Goal: Information Seeking & Learning: Learn about a topic

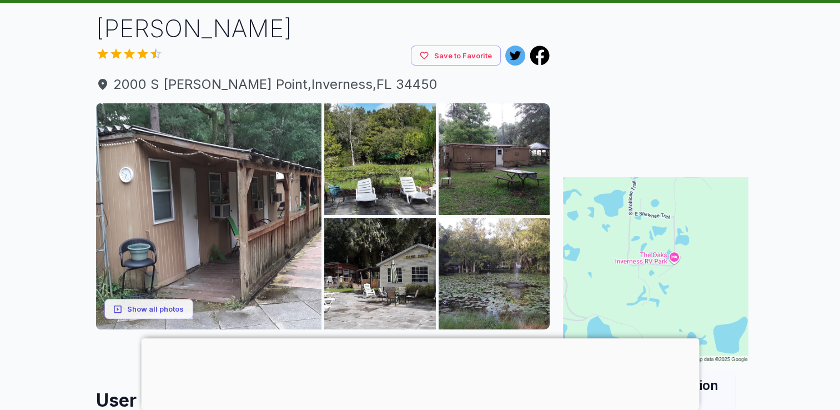
scroll to position [56, 0]
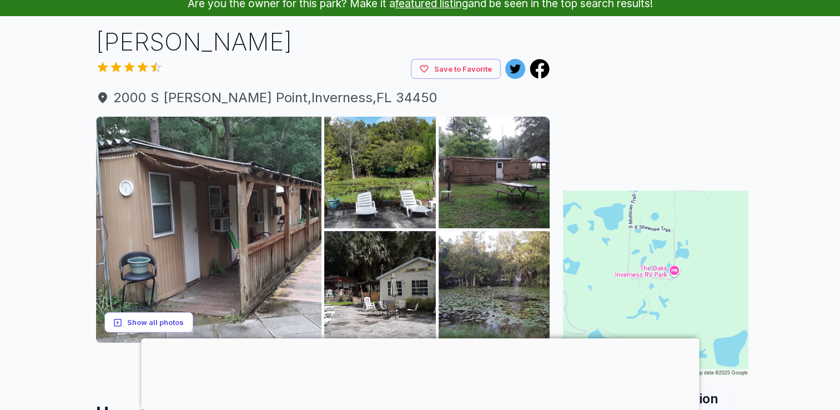
click at [153, 322] on button "Show all photos" at bounding box center [148, 322] width 89 height 21
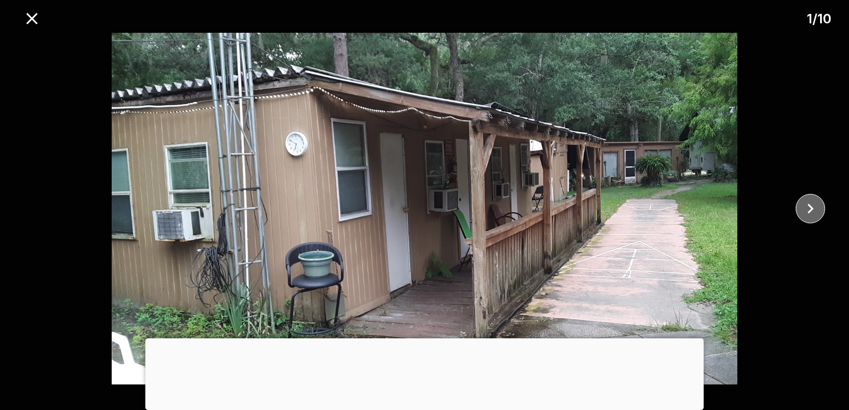
click at [808, 208] on icon "close" at bounding box center [809, 208] width 19 height 19
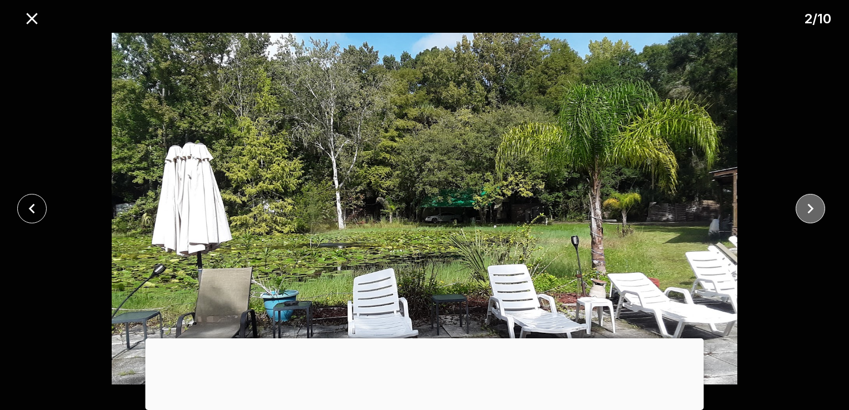
click at [808, 208] on icon "close" at bounding box center [809, 208] width 19 height 19
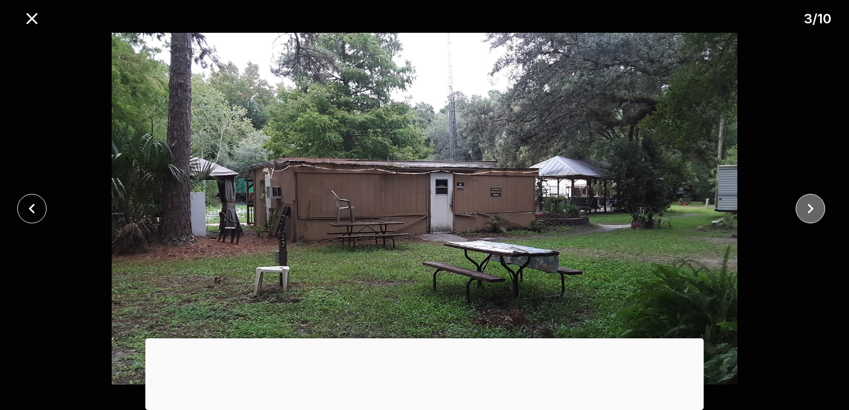
click at [808, 208] on icon "close" at bounding box center [809, 208] width 19 height 19
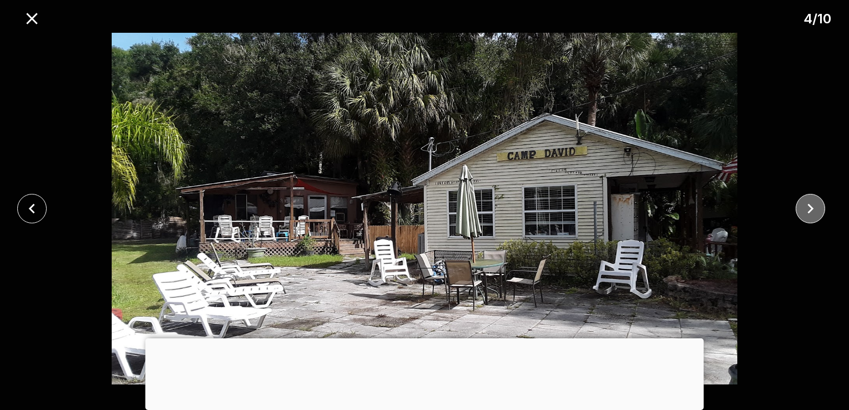
click at [808, 208] on icon "close" at bounding box center [809, 208] width 19 height 19
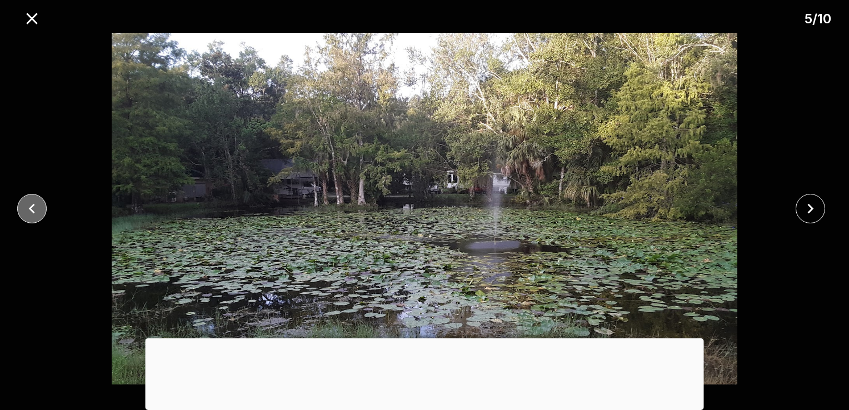
click at [27, 204] on icon "close" at bounding box center [31, 208] width 19 height 19
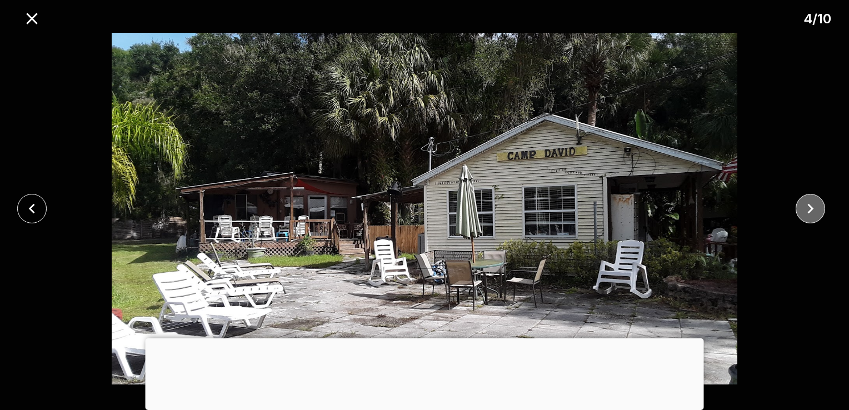
click at [820, 204] on button "close" at bounding box center [809, 208] width 29 height 29
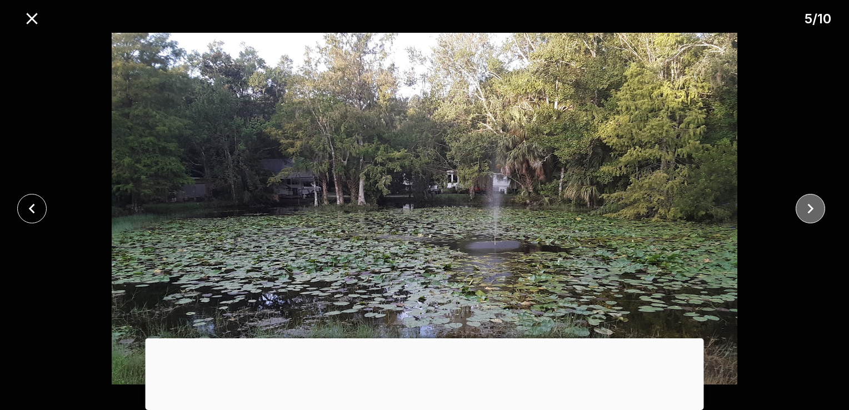
click at [820, 204] on button "close" at bounding box center [809, 208] width 29 height 29
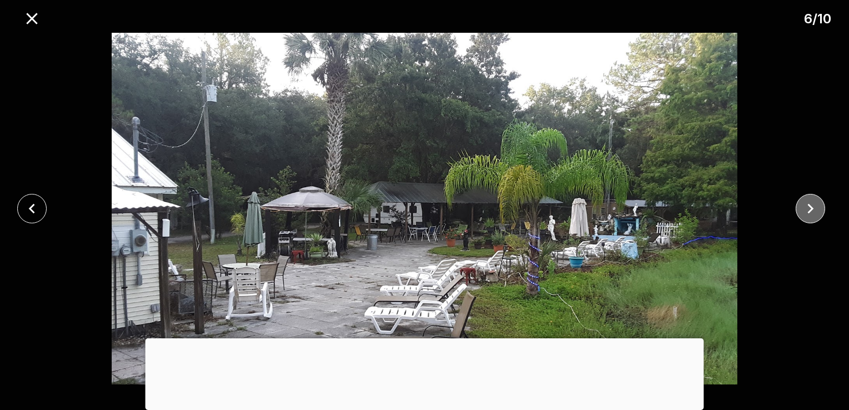
click at [805, 206] on icon "close" at bounding box center [809, 208] width 19 height 19
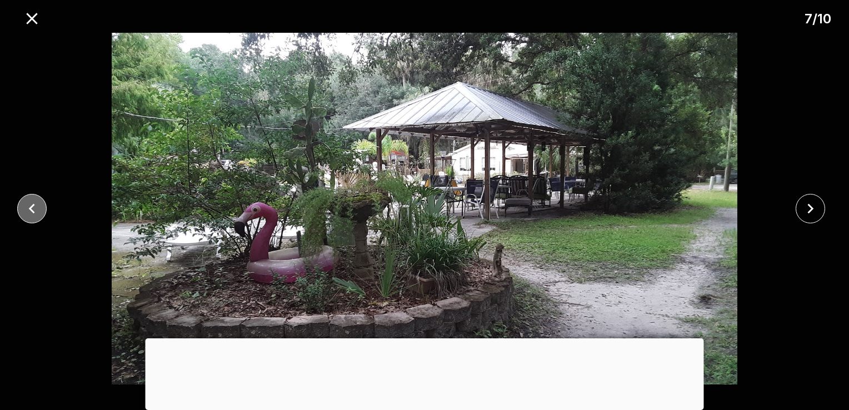
click at [32, 212] on icon "close" at bounding box center [31, 208] width 19 height 19
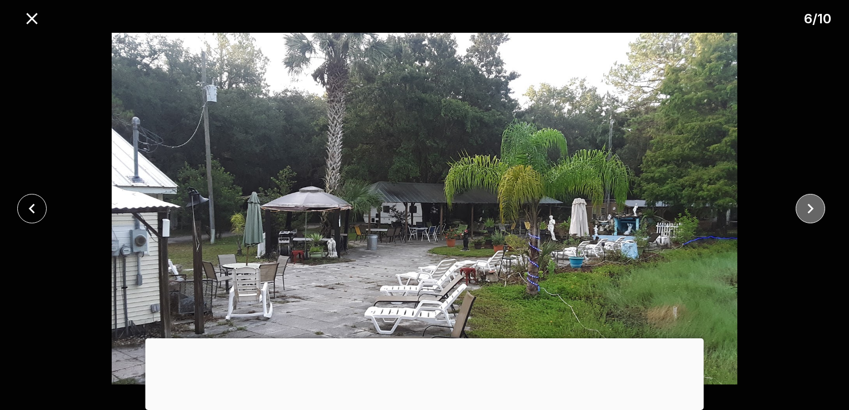
click at [809, 208] on icon "close" at bounding box center [809, 208] width 19 height 19
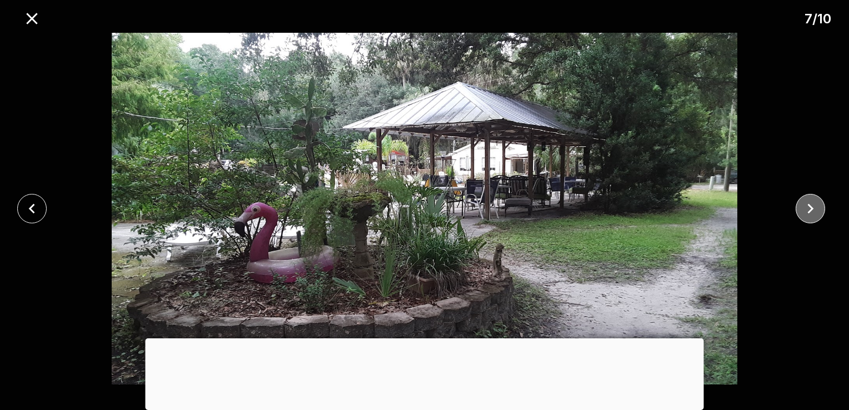
click at [808, 208] on icon "close" at bounding box center [809, 208] width 19 height 19
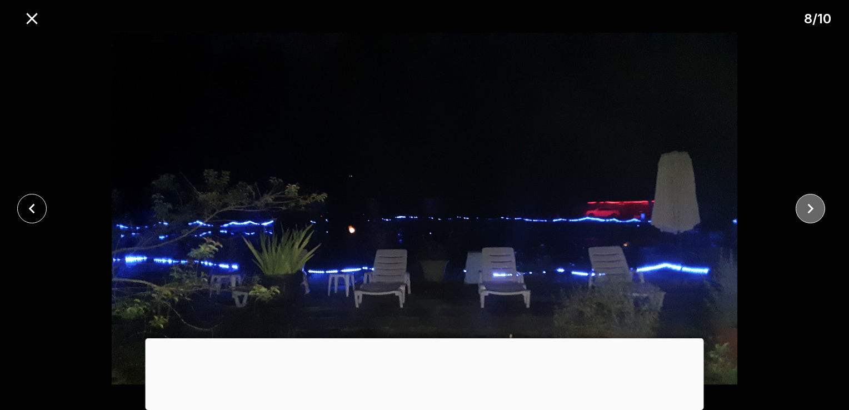
click at [808, 208] on icon "close" at bounding box center [809, 208] width 19 height 19
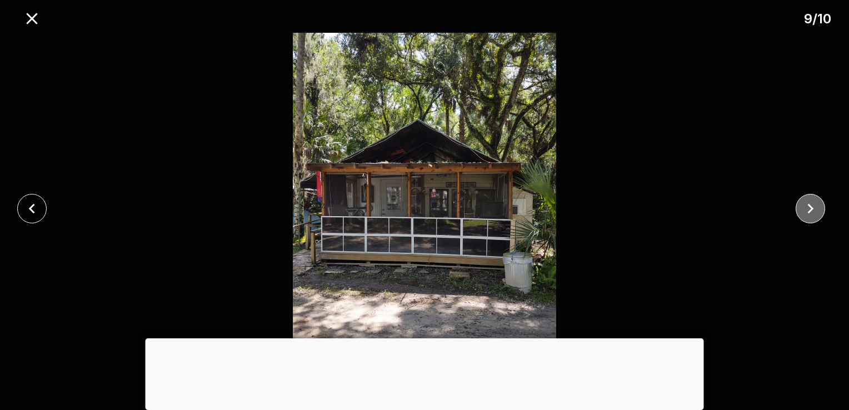
click at [808, 208] on icon "close" at bounding box center [809, 208] width 19 height 19
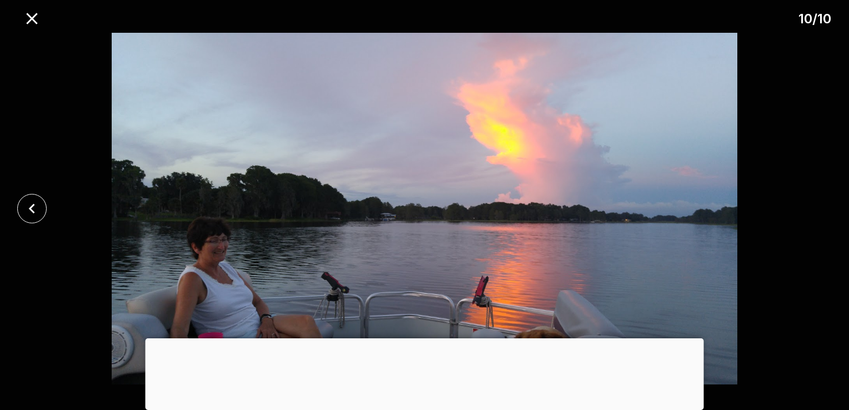
click at [808, 208] on div at bounding box center [424, 209] width 849 height 352
click at [28, 197] on button "close" at bounding box center [31, 208] width 29 height 29
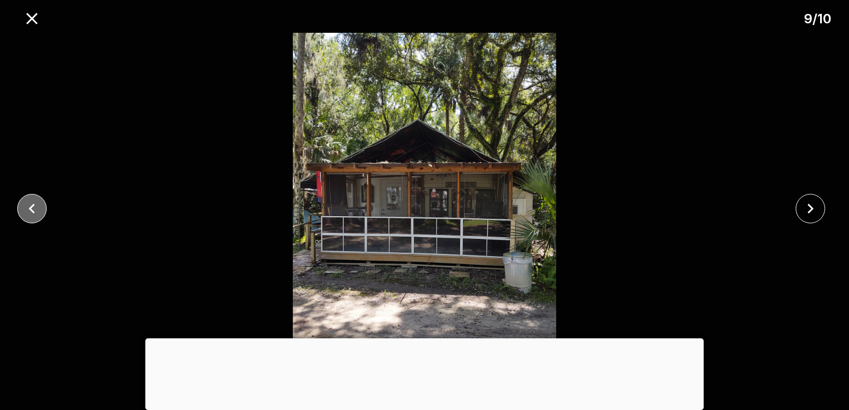
click at [28, 197] on button "close" at bounding box center [31, 208] width 29 height 29
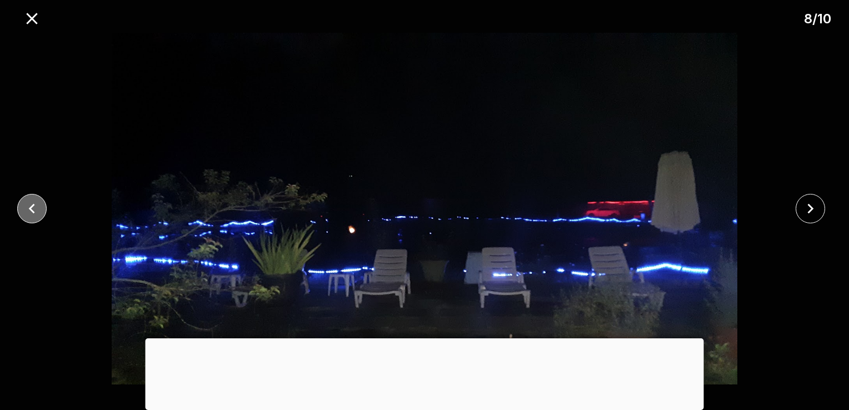
click at [28, 197] on button "close" at bounding box center [31, 208] width 29 height 29
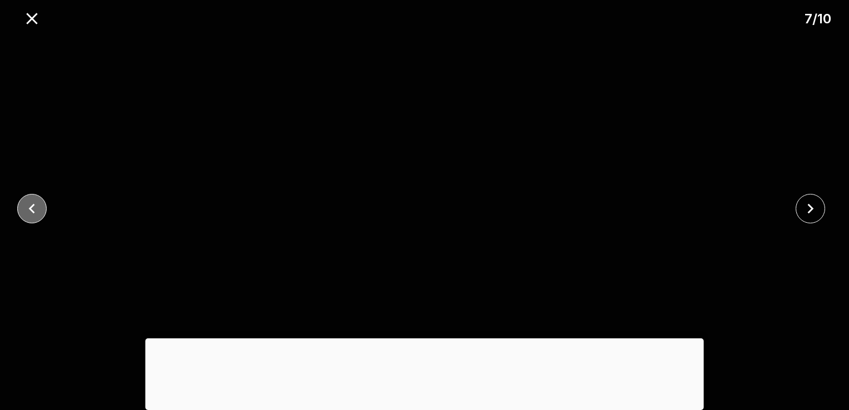
click at [28, 197] on button "close" at bounding box center [31, 208] width 29 height 29
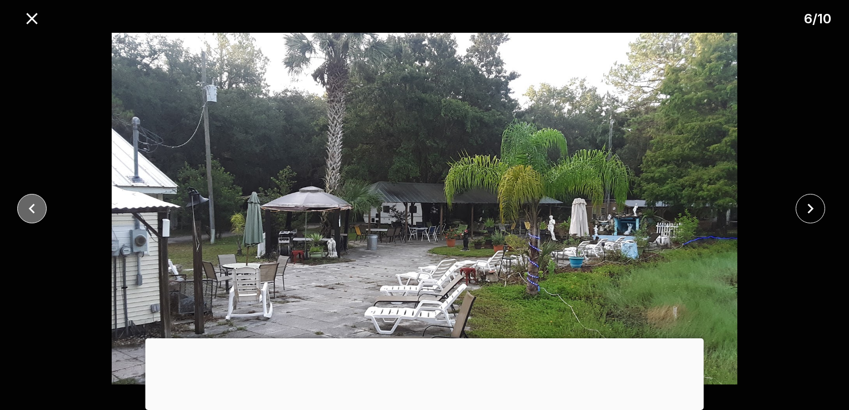
click at [28, 197] on button "close" at bounding box center [31, 208] width 29 height 29
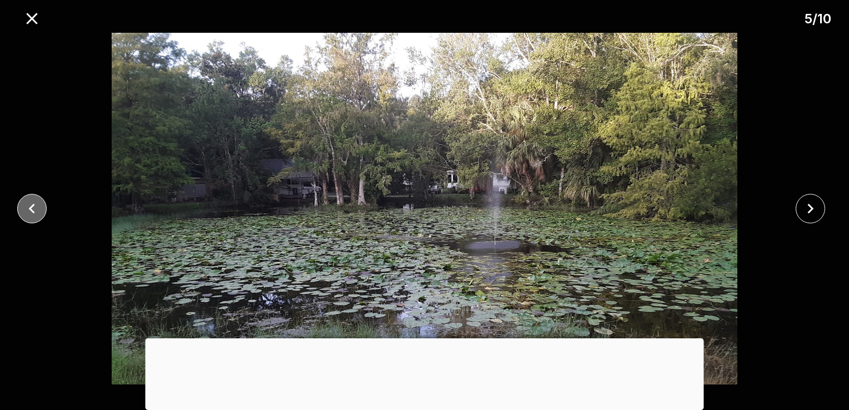
click at [28, 197] on button "close" at bounding box center [31, 208] width 29 height 29
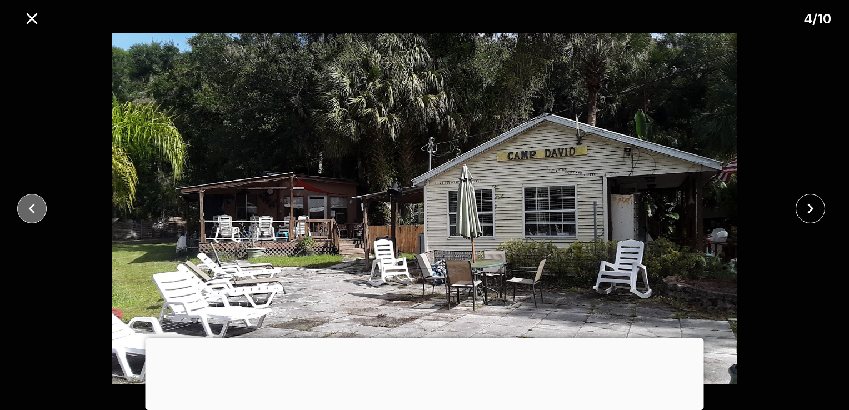
click at [28, 197] on button "close" at bounding box center [31, 208] width 29 height 29
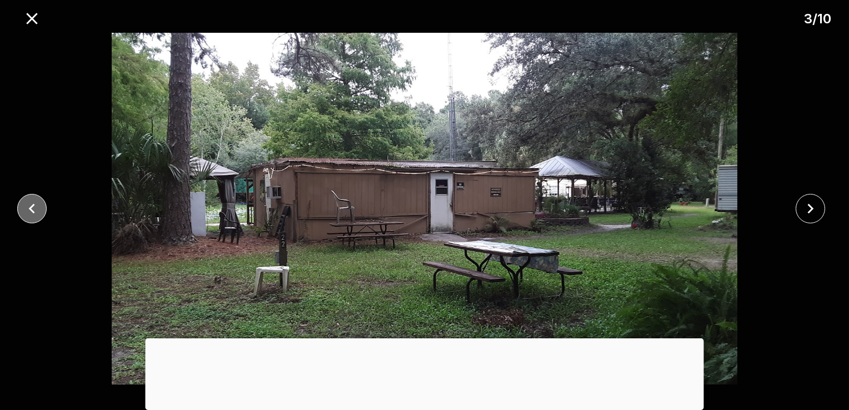
click at [28, 197] on button "close" at bounding box center [31, 208] width 29 height 29
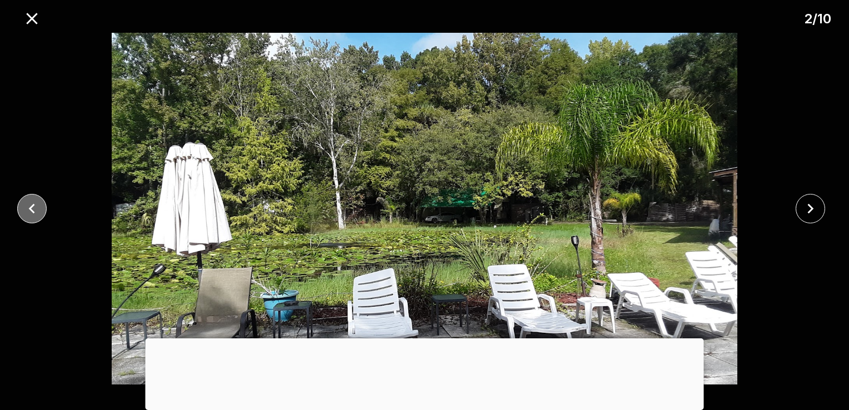
click at [28, 197] on button "close" at bounding box center [31, 208] width 29 height 29
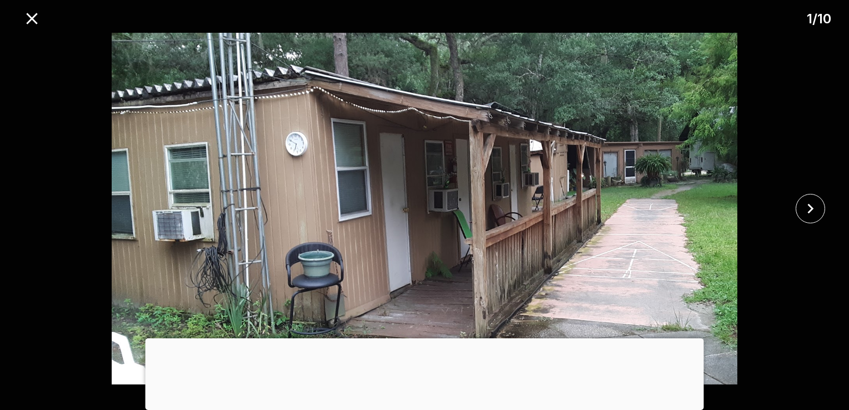
click at [28, 197] on div at bounding box center [424, 209] width 849 height 352
click at [28, 12] on icon "close" at bounding box center [31, 18] width 19 height 19
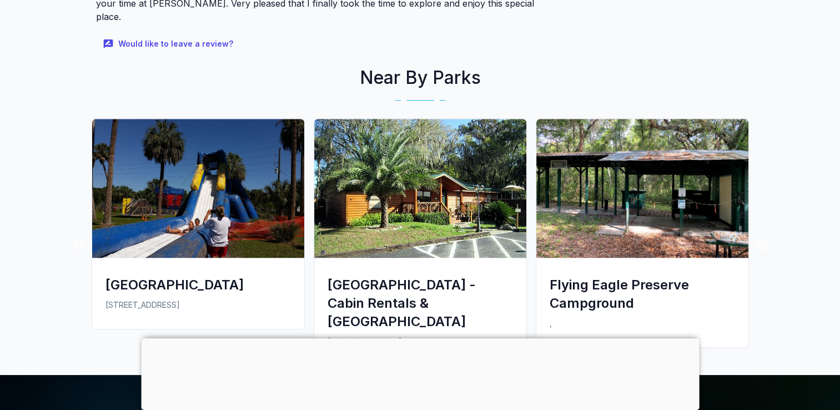
scroll to position [889, 0]
